Goal: Task Accomplishment & Management: Complete application form

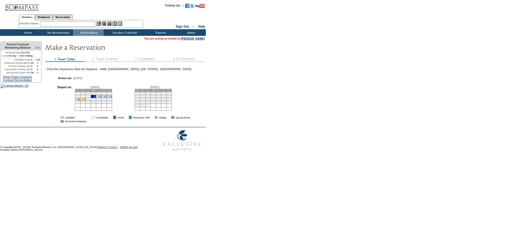
click at [85, 101] on link "16" at bounding box center [84, 99] width 3 height 3
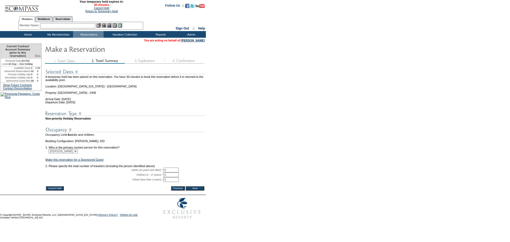
click at [171, 173] on input "0" at bounding box center [171, 170] width 15 height 5
type input "2"
click at [195, 191] on input "Next" at bounding box center [195, 188] width 19 height 4
